Goal: Ask a question

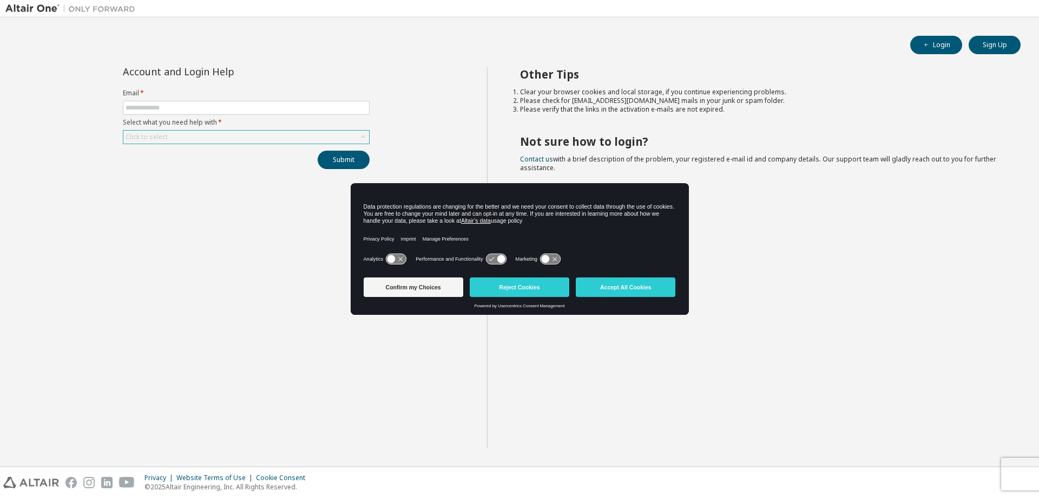
click at [178, 135] on div "Click to select" at bounding box center [246, 136] width 246 height 13
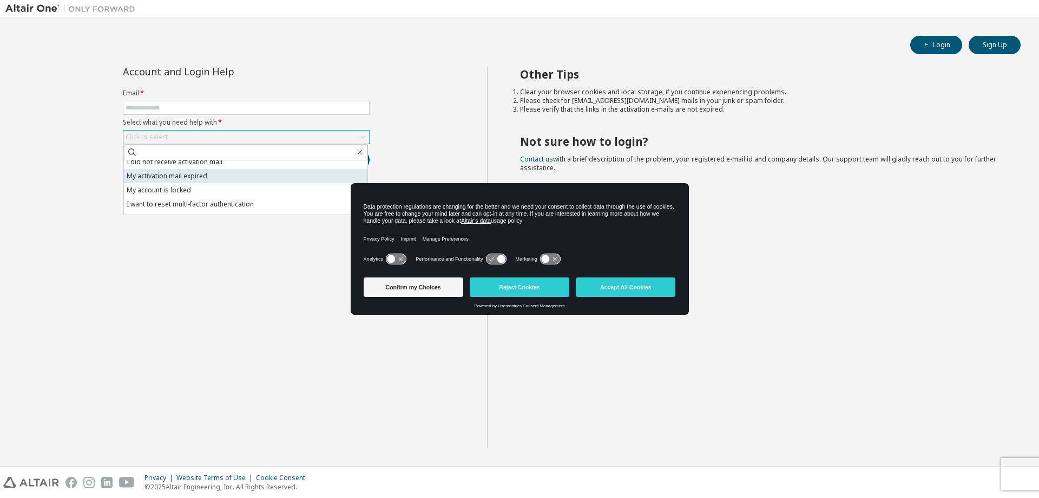
scroll to position [30, 0]
drag, startPoint x: 261, startPoint y: 271, endPoint x: 263, endPoint y: 260, distance: 11.4
click at [263, 265] on div "Account and Login Help Email * Select what you need help with * Click to select…" at bounding box center [246, 257] width 482 height 381
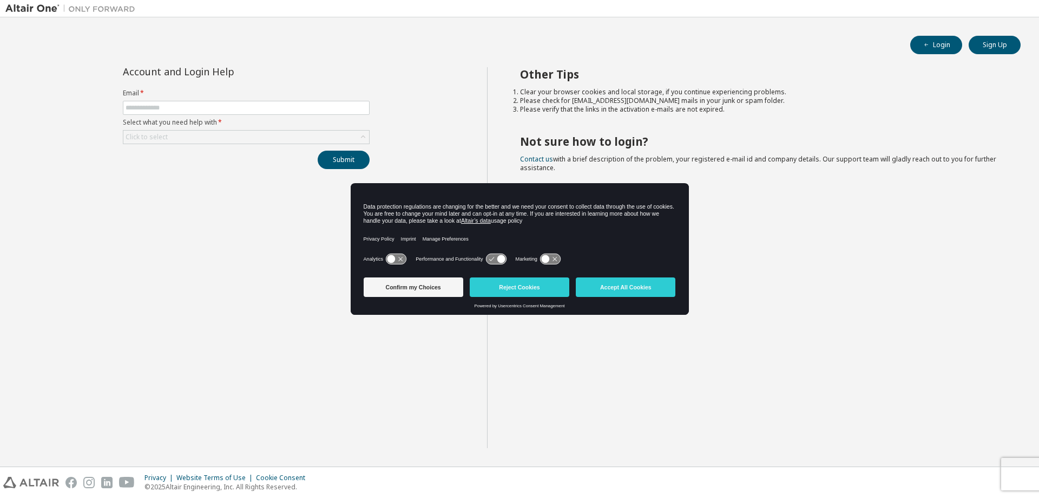
click at [457, 384] on div "Account and Login Help Email * Select what you need help with * Click to select…" at bounding box center [246, 257] width 482 height 381
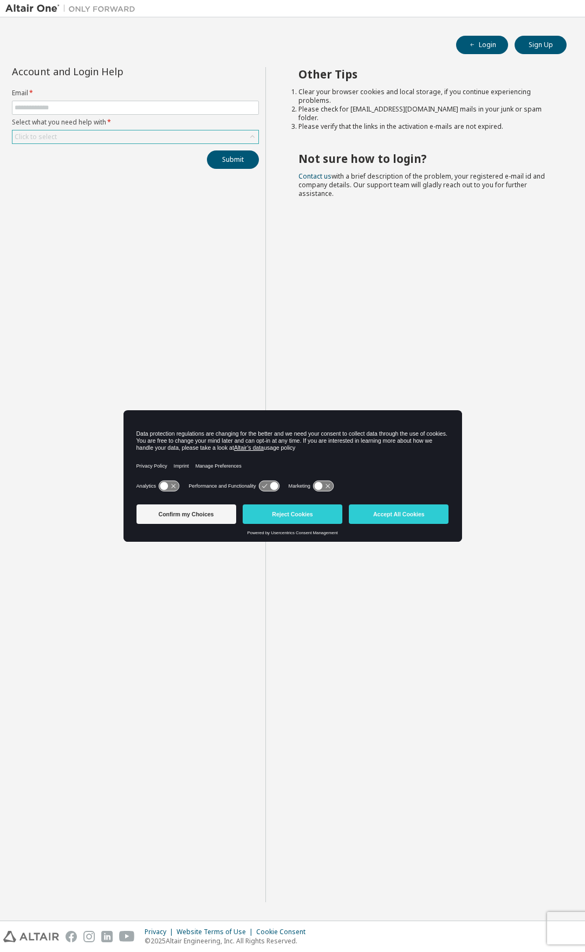
click at [101, 137] on div "Click to select" at bounding box center [135, 136] width 246 height 13
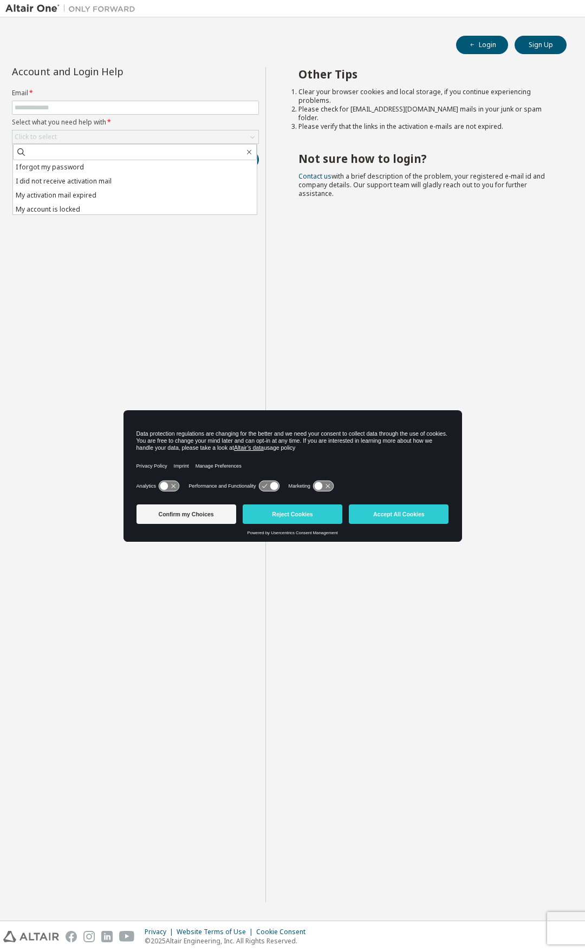
click at [235, 270] on div "Account and Login Help Email * Select what you need help with * Click to select…" at bounding box center [135, 484] width 260 height 835
